Goal: Communication & Community: Answer question/provide support

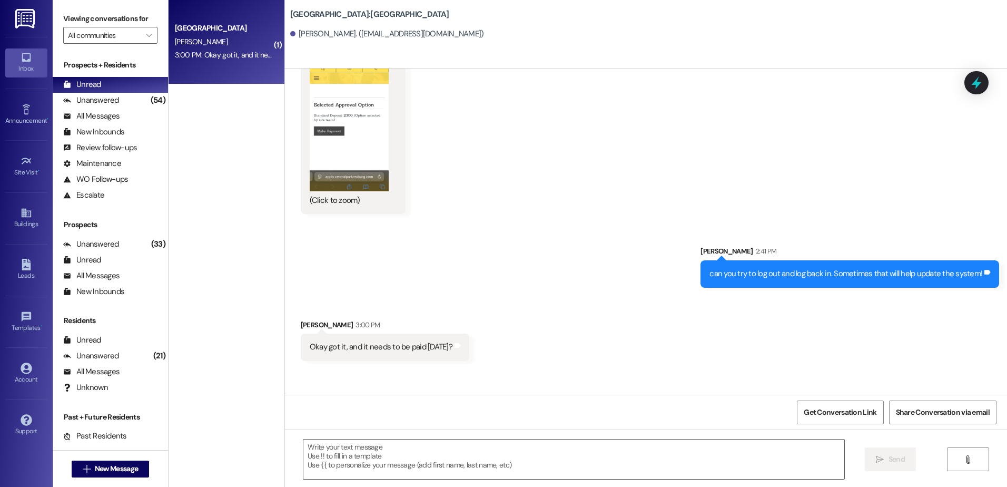
scroll to position [1311, 0]
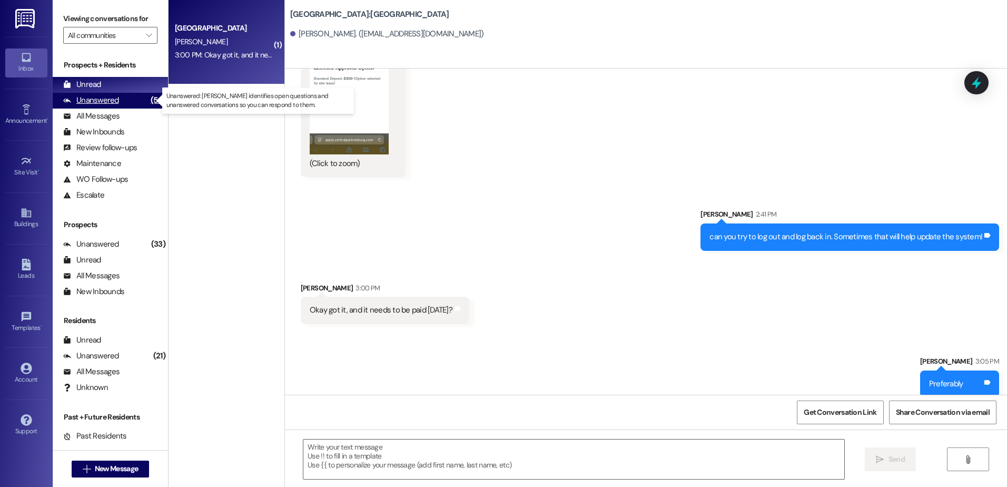
click at [122, 102] on div "Unanswered (54)" at bounding box center [110, 101] width 115 height 16
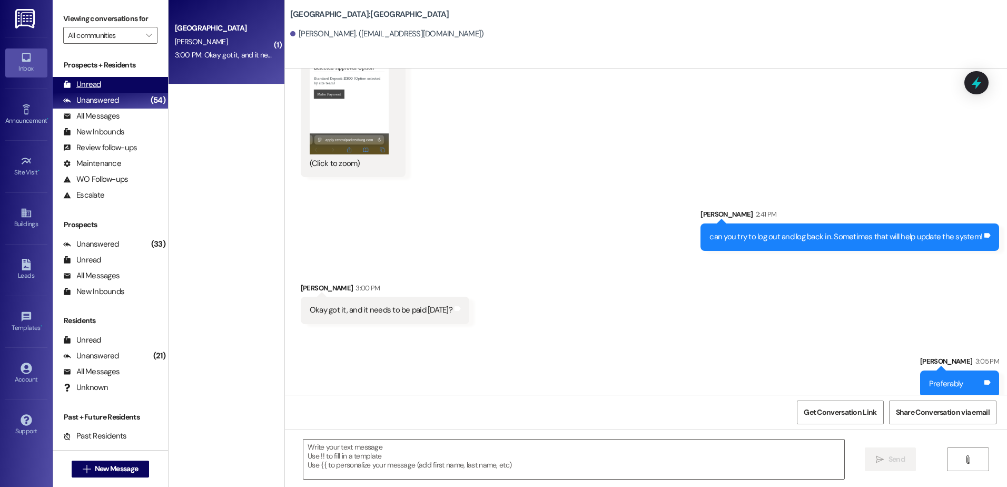
click at [116, 88] on div "Unread (0)" at bounding box center [110, 85] width 115 height 16
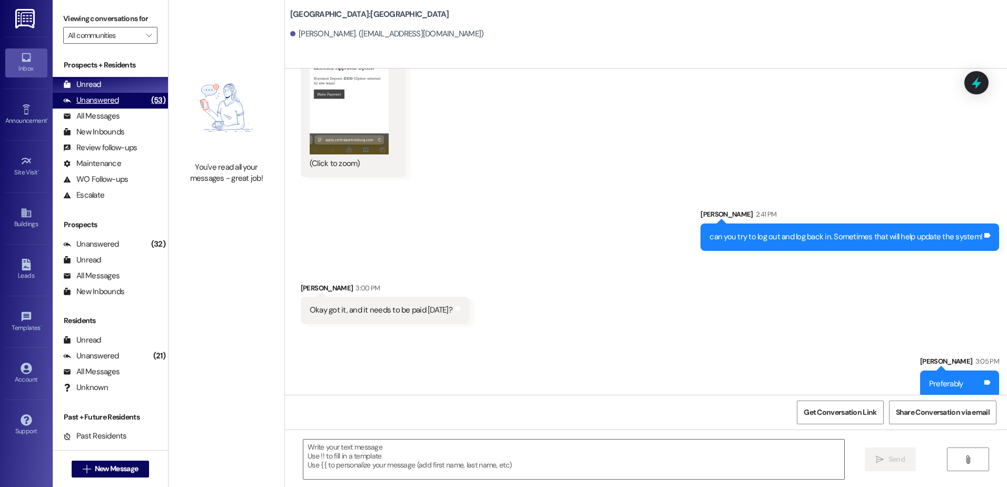
click at [99, 96] on div "Unanswered" at bounding box center [91, 100] width 56 height 11
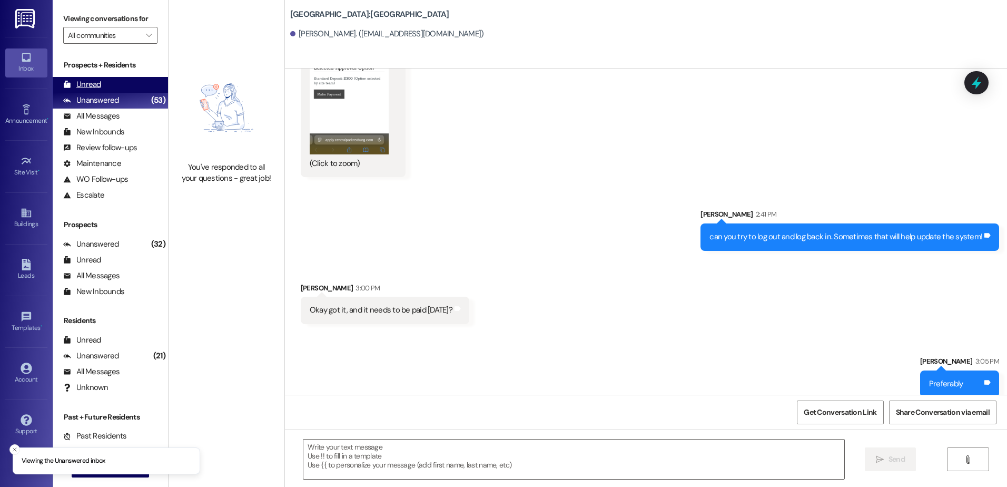
click at [97, 83] on div "Unread" at bounding box center [82, 84] width 38 height 11
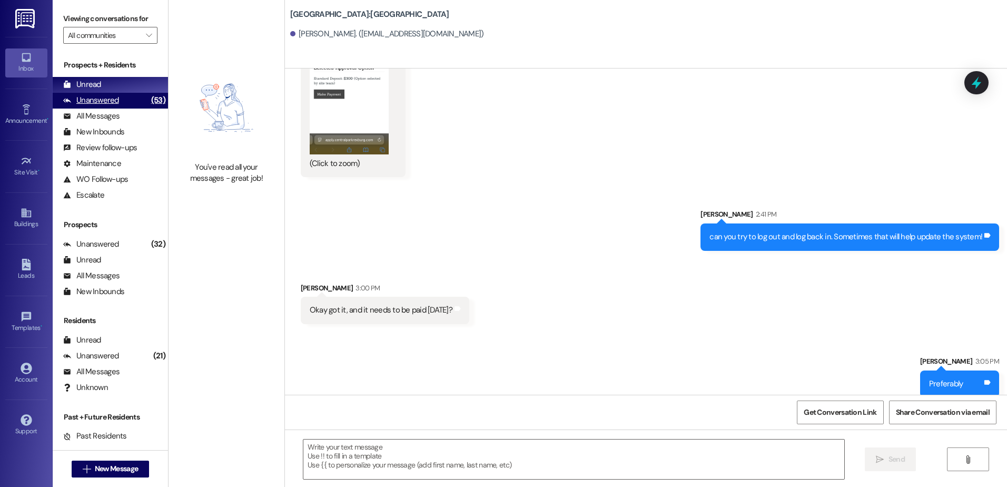
click at [88, 98] on div "Unanswered" at bounding box center [91, 100] width 56 height 11
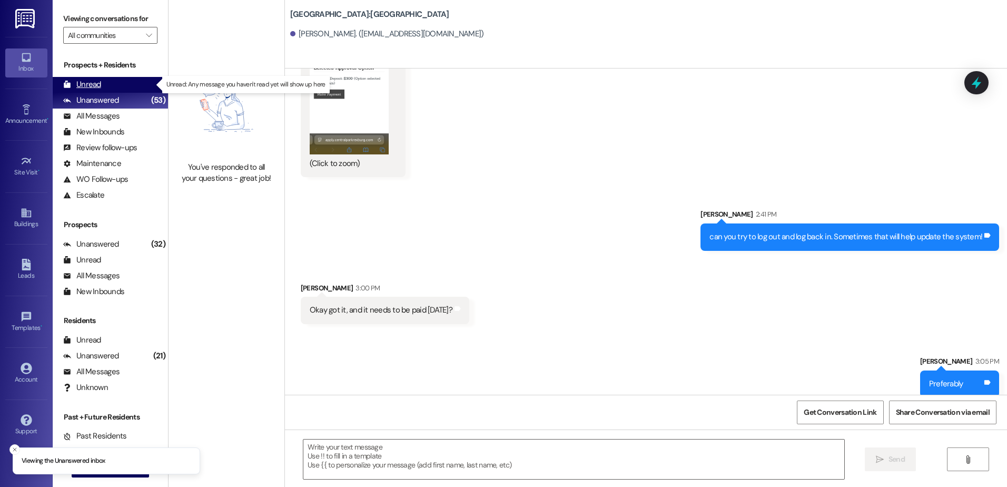
click at [90, 85] on div "Unread" at bounding box center [82, 84] width 38 height 11
